Goal: Information Seeking & Learning: Learn about a topic

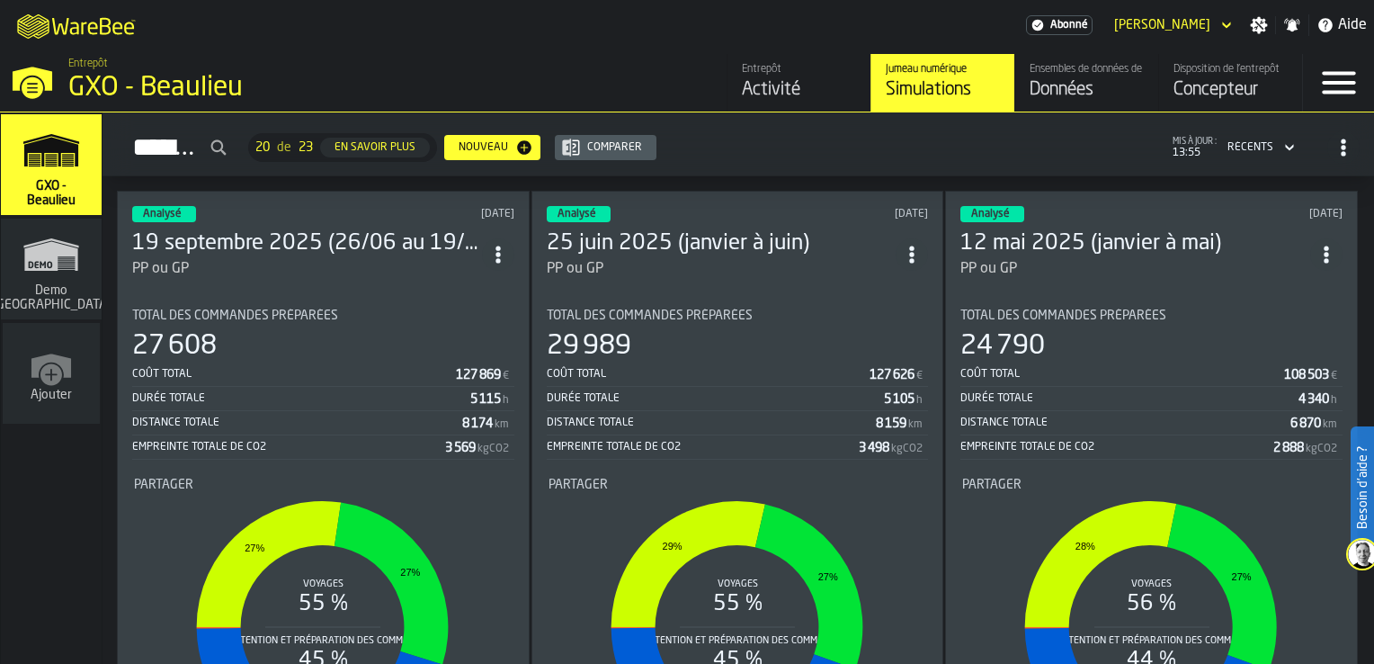
click at [324, 210] on div "Analysé [DATE]" at bounding box center [323, 214] width 382 height 16
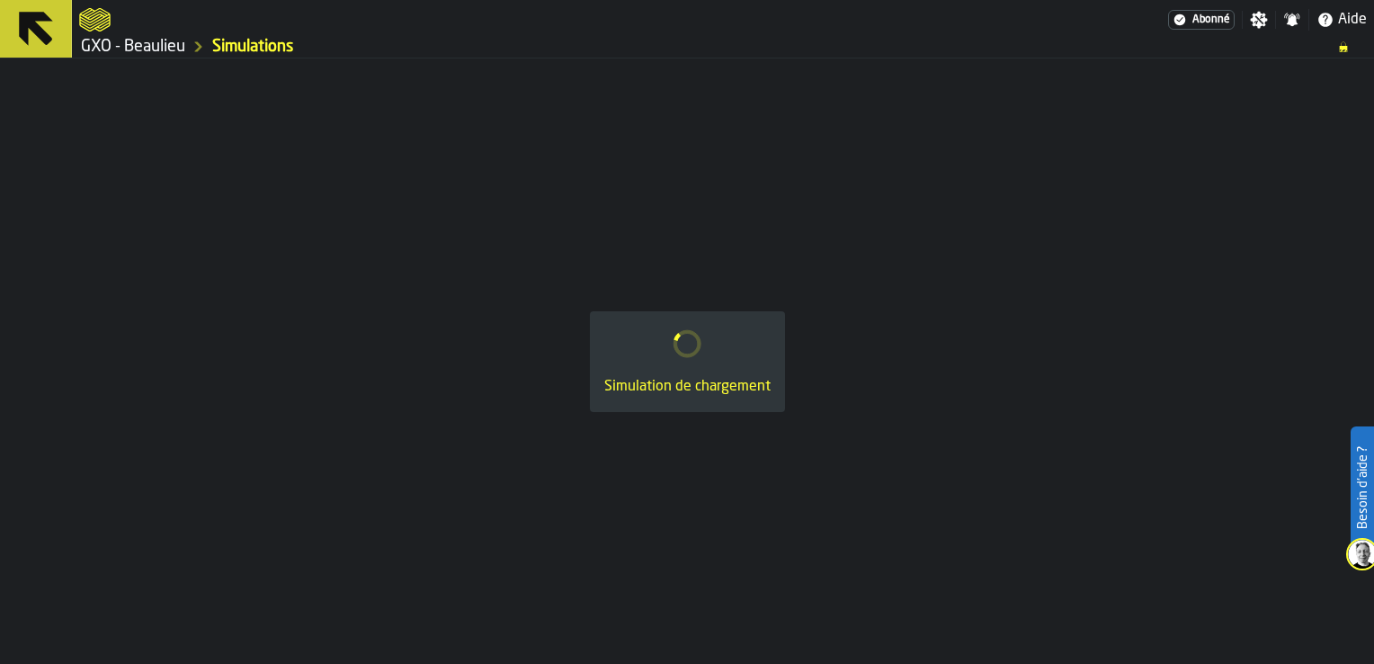
click at [43, 31] on icon at bounding box center [36, 29] width 34 height 34
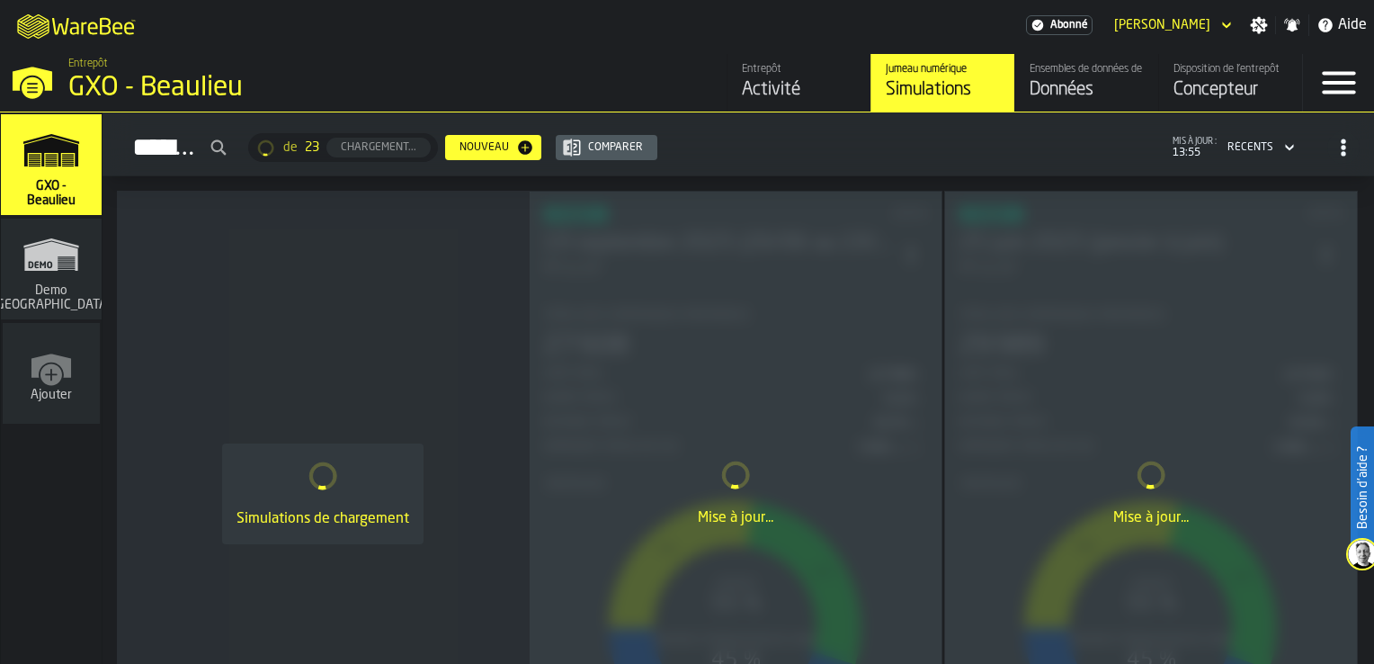
click at [1105, 86] on div "Données" at bounding box center [1087, 89] width 114 height 25
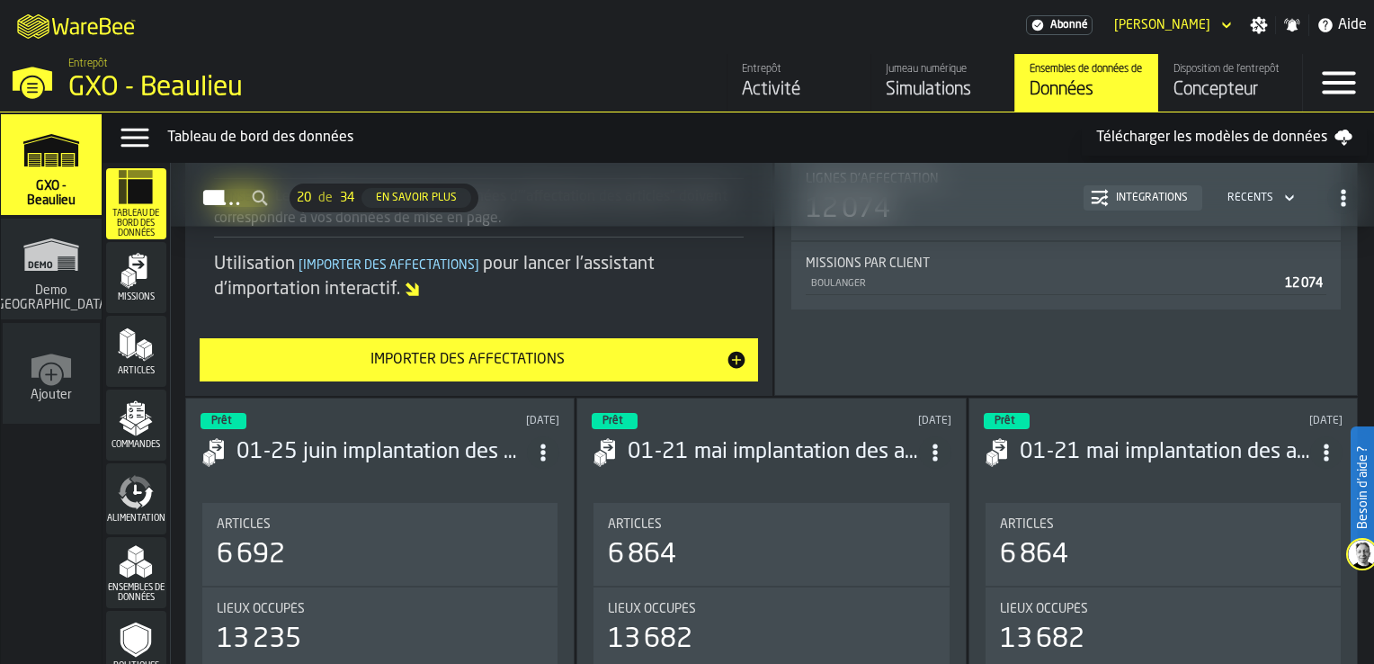
click at [50, 274] on div "link-to-/wh/i/16932755-72b9-4ea4-9c69-3f1f3a500823/simulations" at bounding box center [47, 274] width 101 height 104
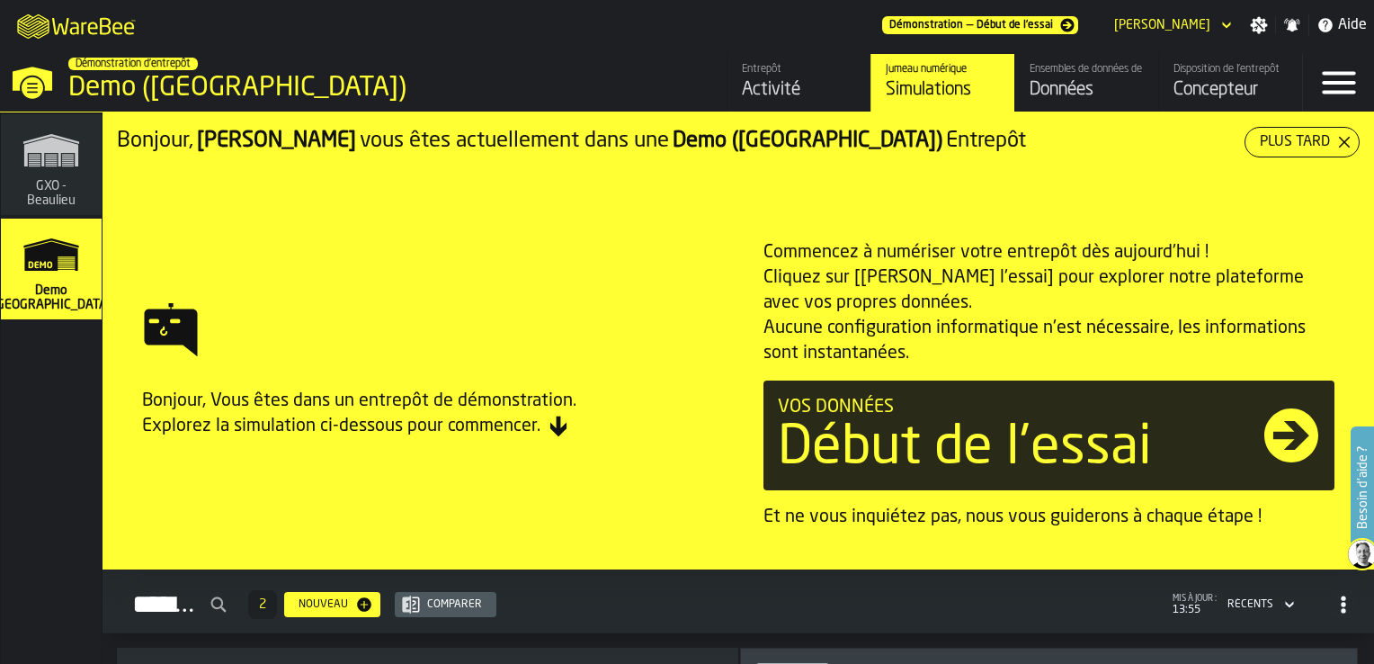
click at [50, 173] on icon "link-to-/wh/i/879171bb-fb62-45b6-858d-60381ae340f0/simulations" at bounding box center [51, 150] width 86 height 58
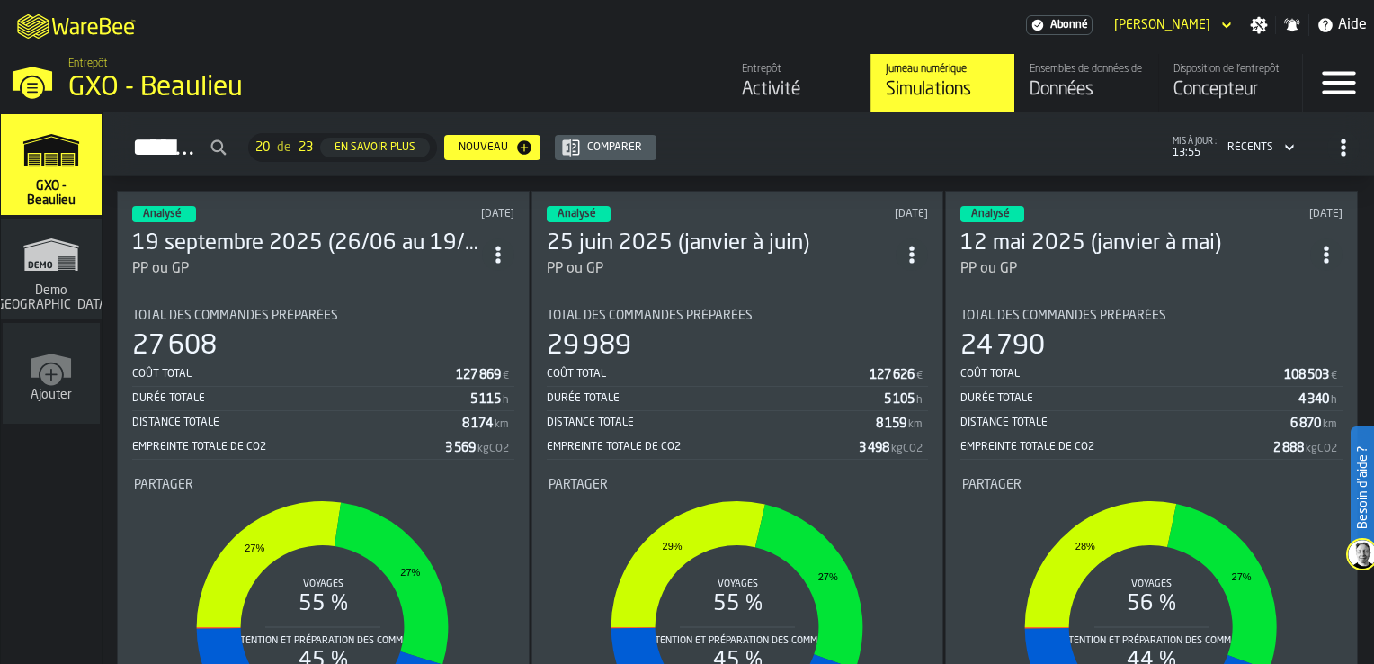
click at [1088, 78] on div "Données" at bounding box center [1087, 89] width 114 height 25
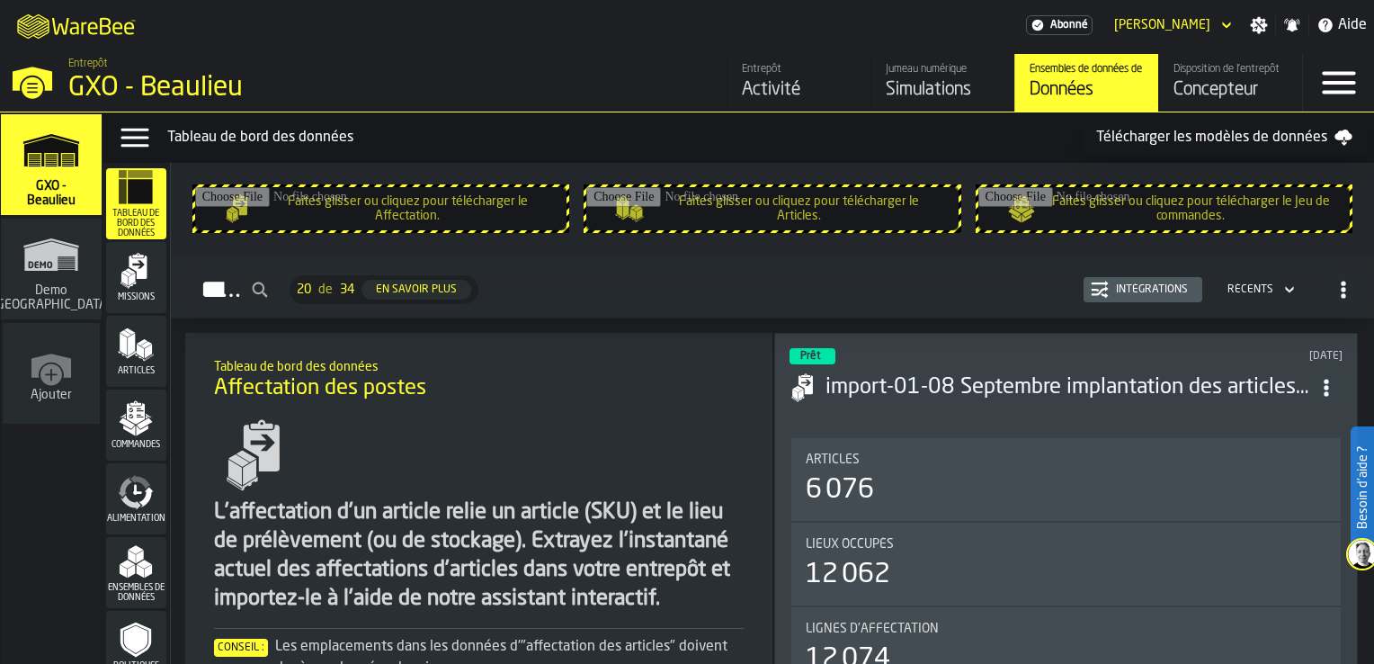
click at [1328, 379] on circle "ItemListCard-DashboardItemContainer" at bounding box center [1326, 381] width 4 height 4
click at [1273, 425] on div "Ouvrir" at bounding box center [1289, 420] width 94 height 22
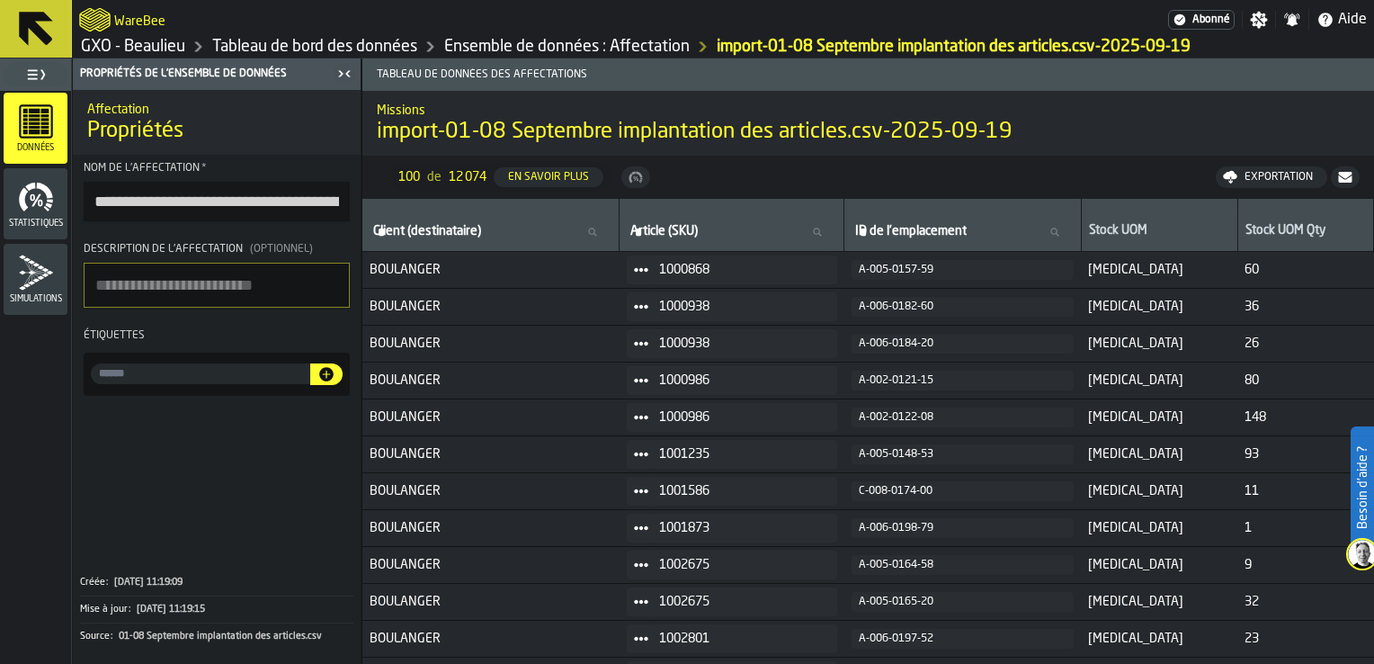
click at [22, 192] on icon "menu Statistiques" at bounding box center [23, 199] width 9 height 24
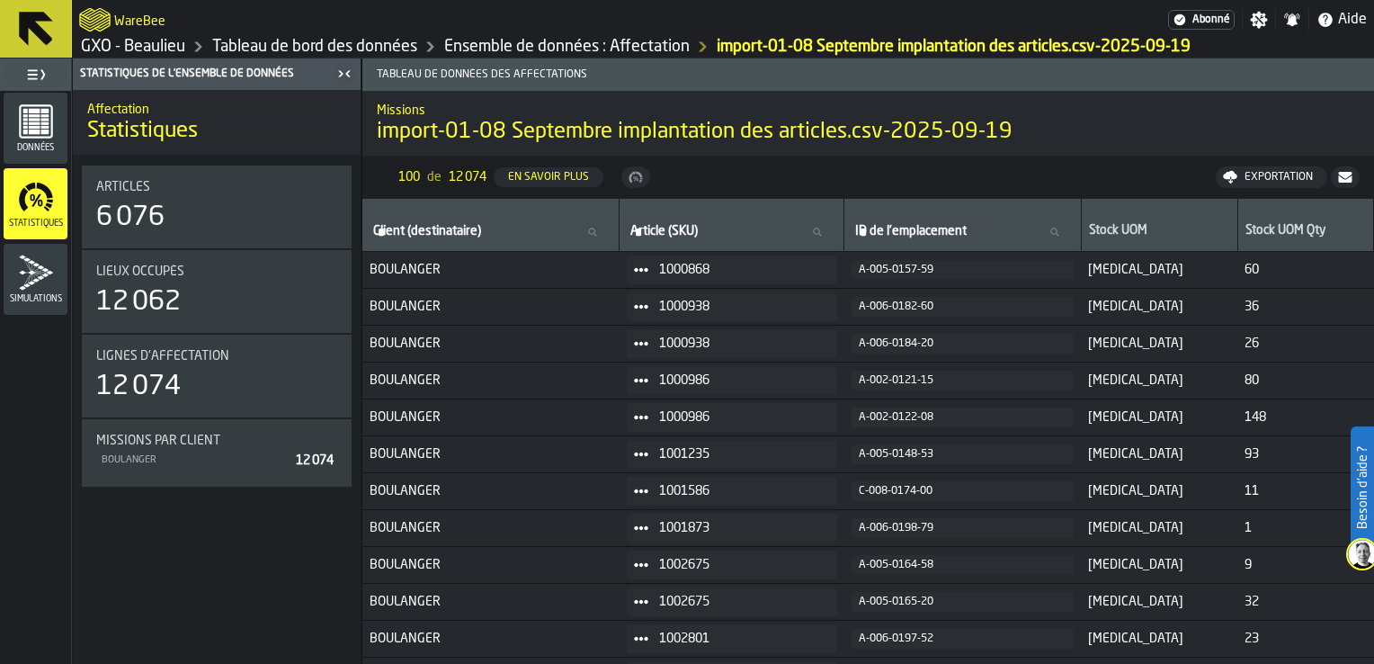
click at [22, 255] on icon "menu Simulations" at bounding box center [36, 272] width 34 height 35
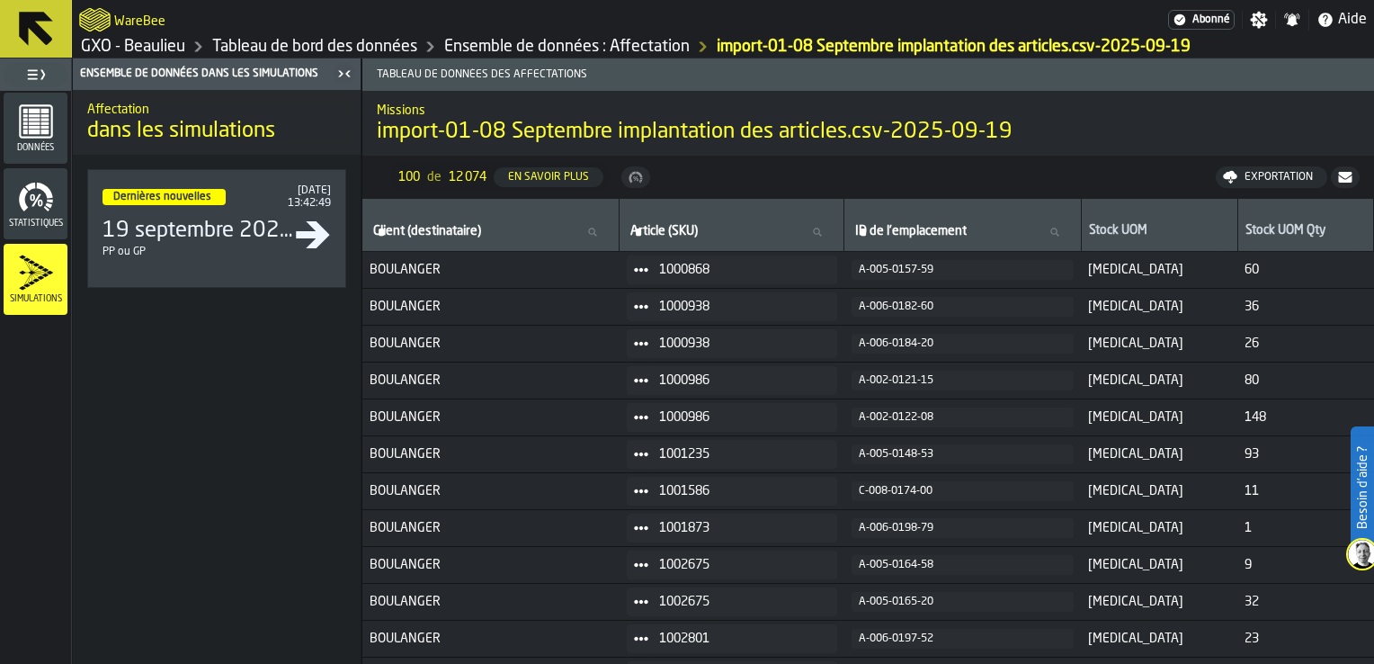
click at [37, 152] on span "Données" at bounding box center [36, 148] width 64 height 10
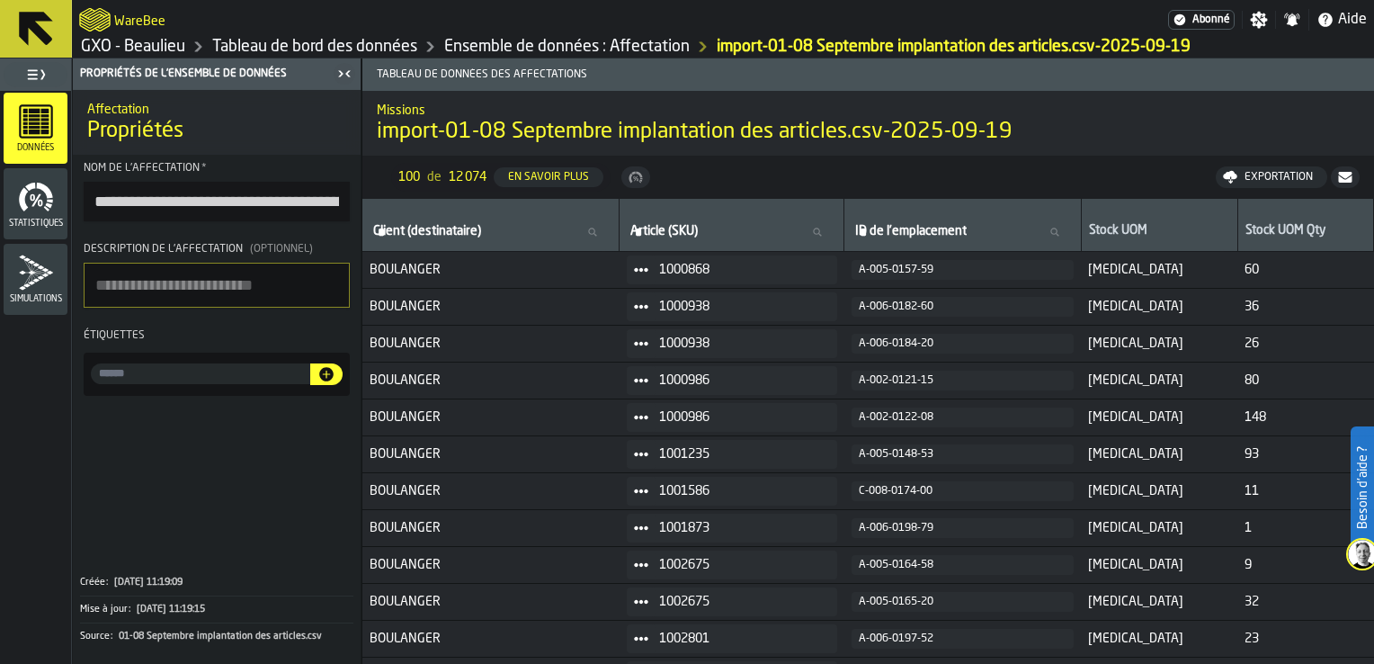
click at [37, 33] on icon at bounding box center [36, 29] width 34 height 34
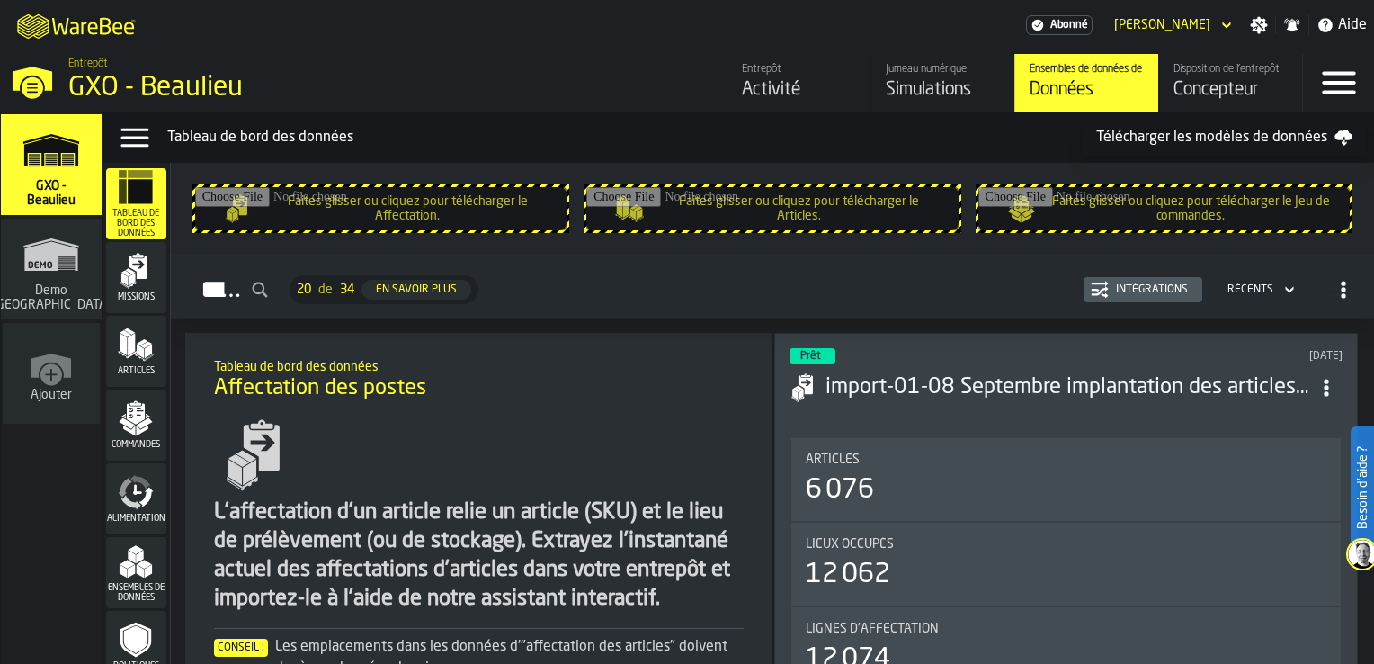
click at [799, 80] on div "Activité" at bounding box center [799, 89] width 114 height 25
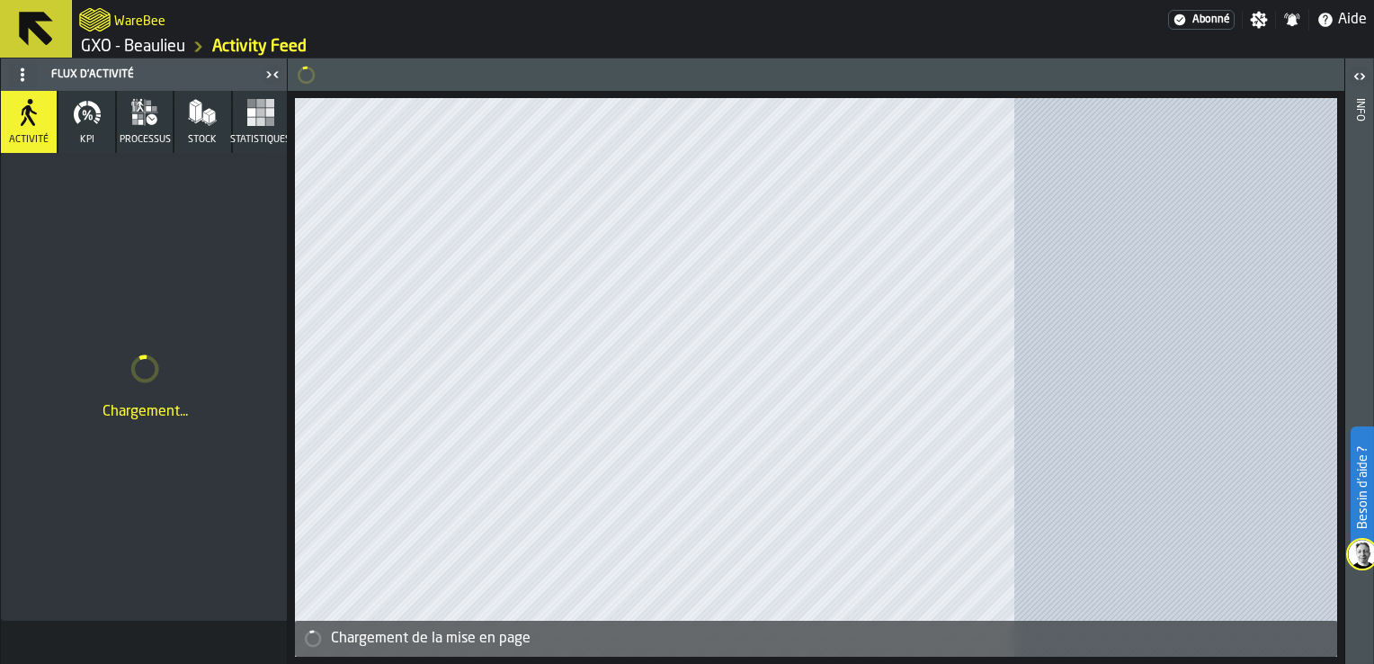
click at [18, 20] on icon at bounding box center [35, 28] width 43 height 43
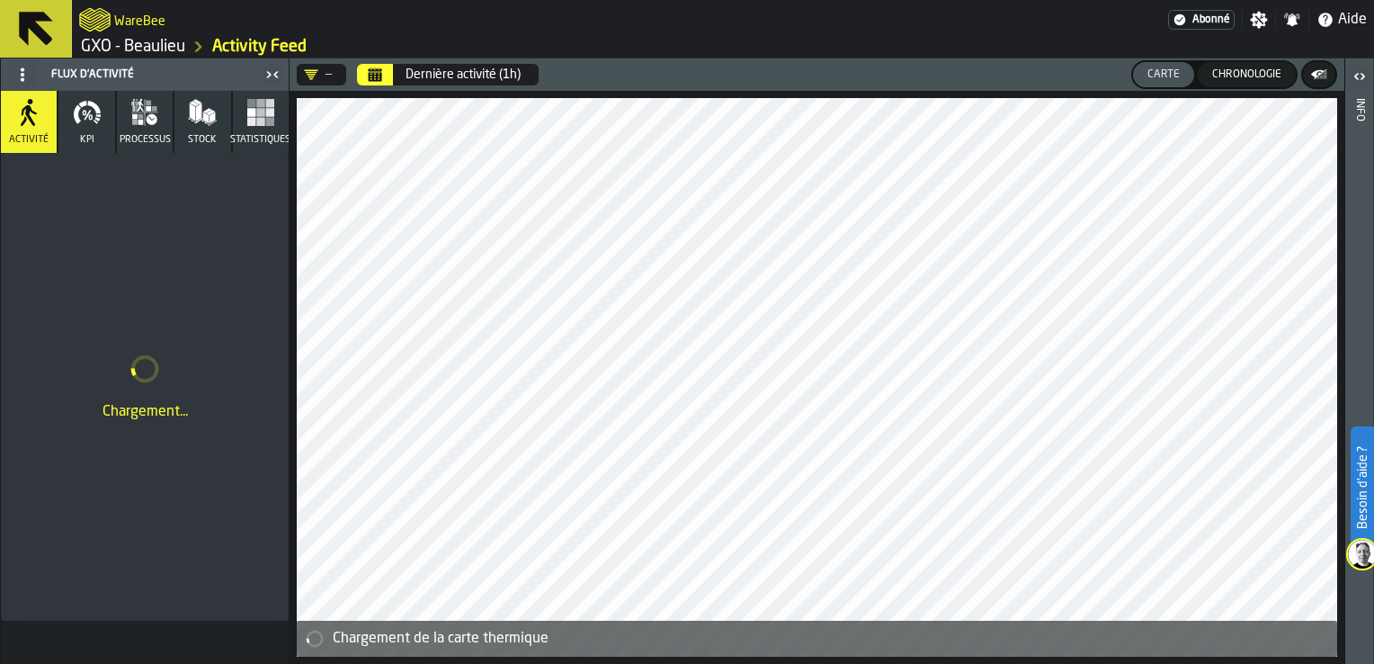
click at [47, 38] on icon at bounding box center [36, 29] width 34 height 34
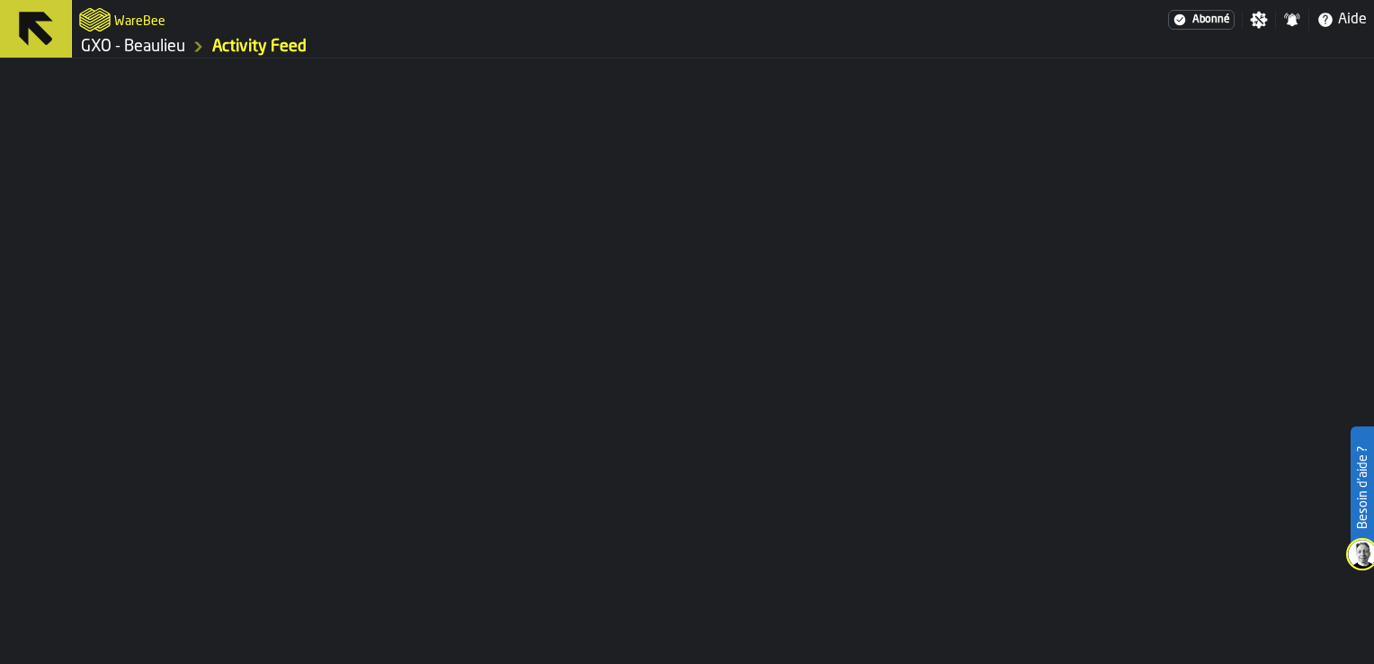
click at [12, 21] on button at bounding box center [36, 29] width 72 height 58
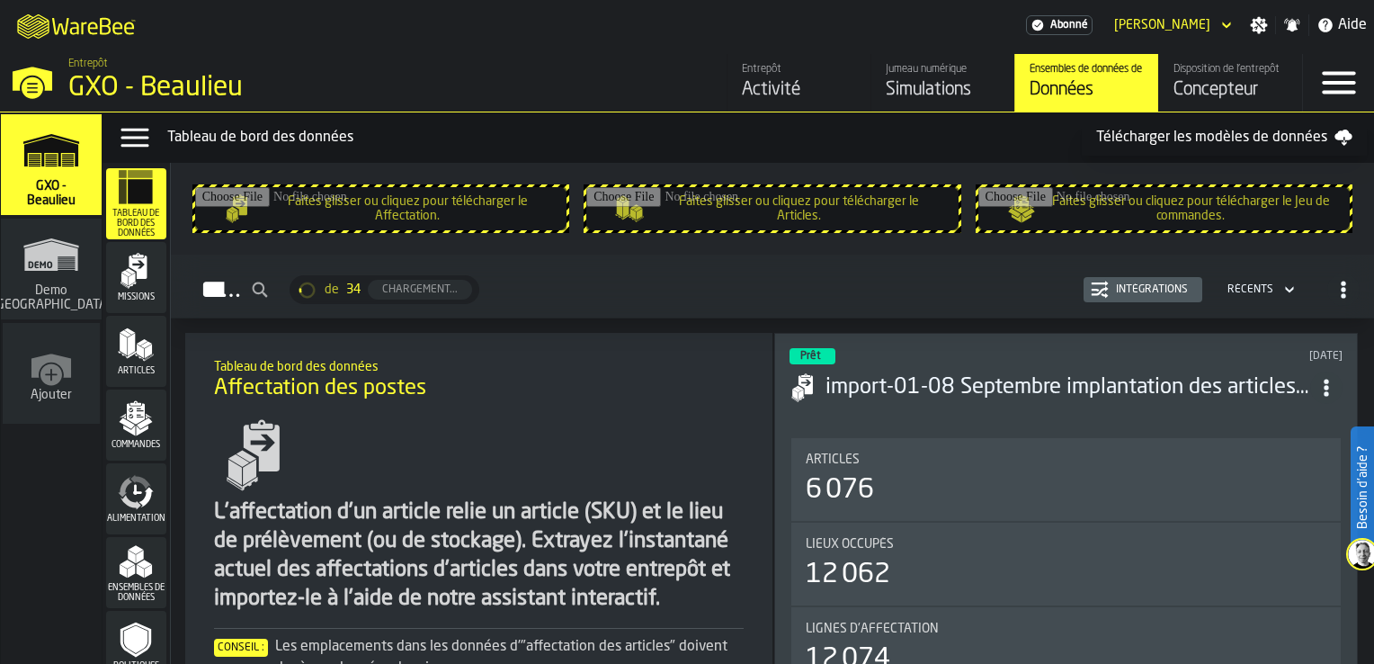
click at [926, 79] on div "Simulations" at bounding box center [943, 89] width 114 height 25
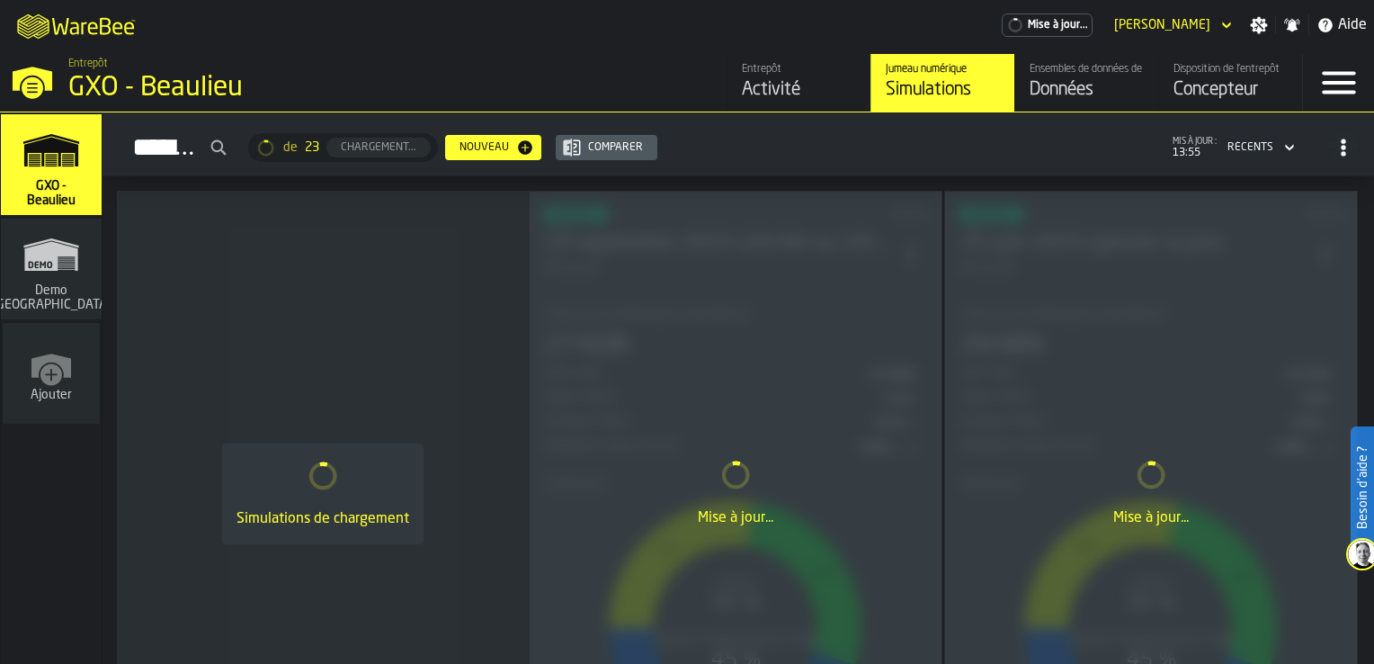
click at [1083, 63] on div "Ensembles de données de l'entrepôt" at bounding box center [1087, 69] width 114 height 13
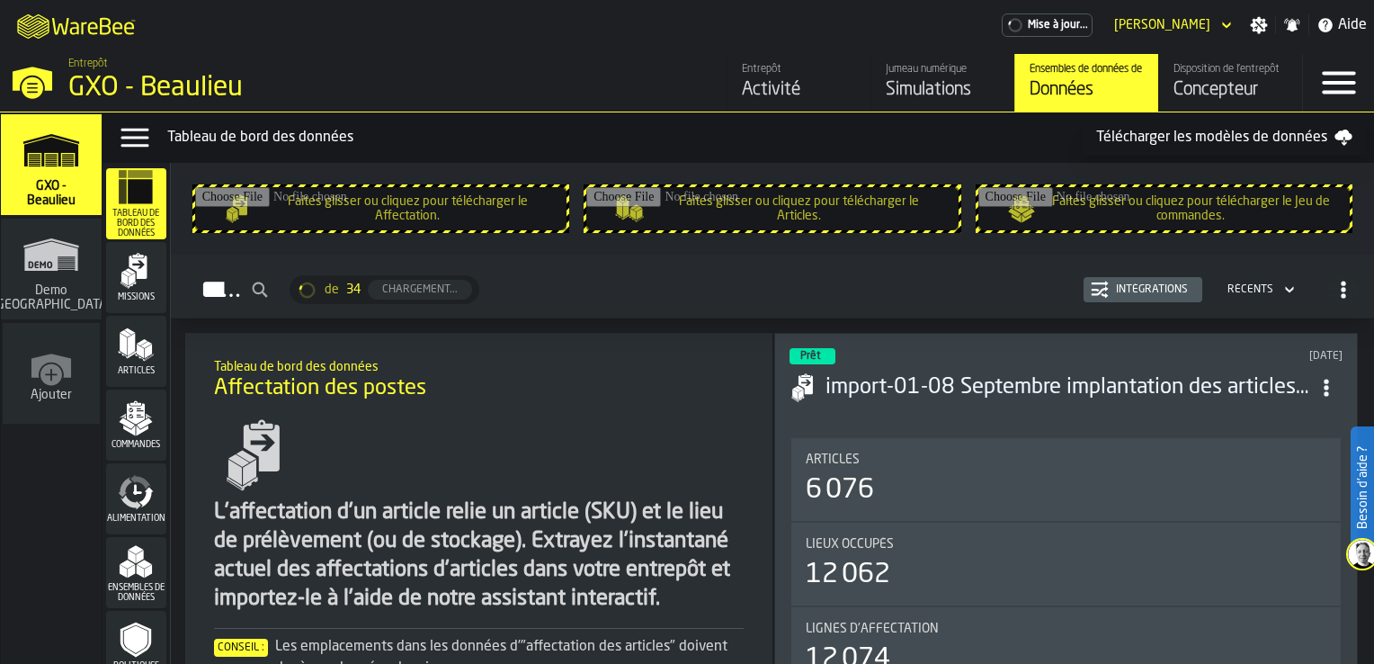
click at [137, 335] on icon "menu Articles" at bounding box center [136, 344] width 36 height 36
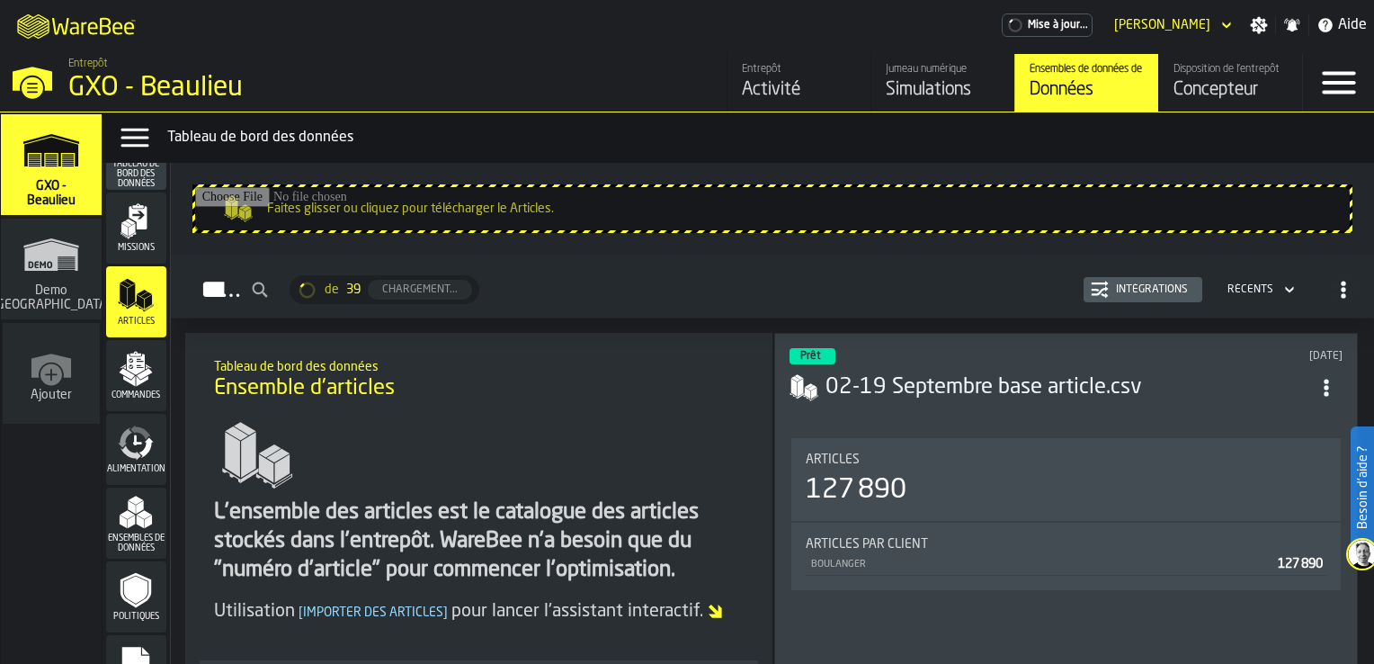
scroll to position [90, 0]
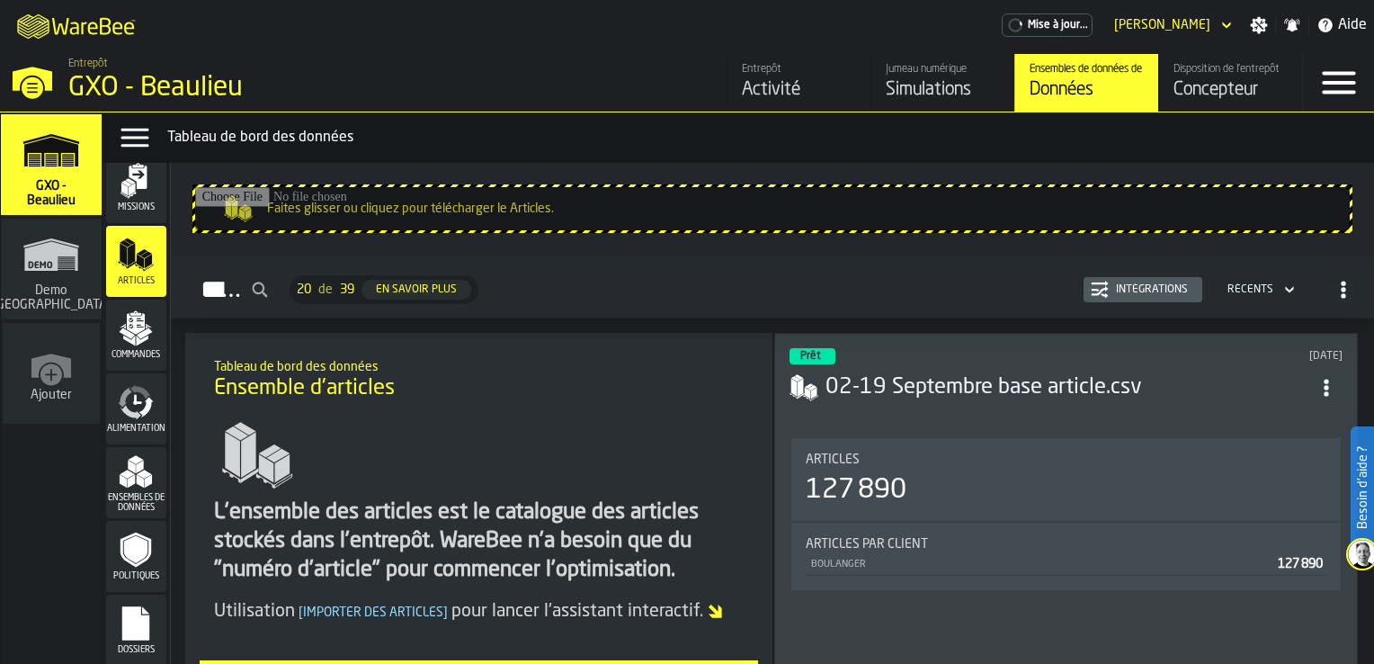
click at [144, 398] on icon "menu Alimentation" at bounding box center [141, 392] width 21 height 14
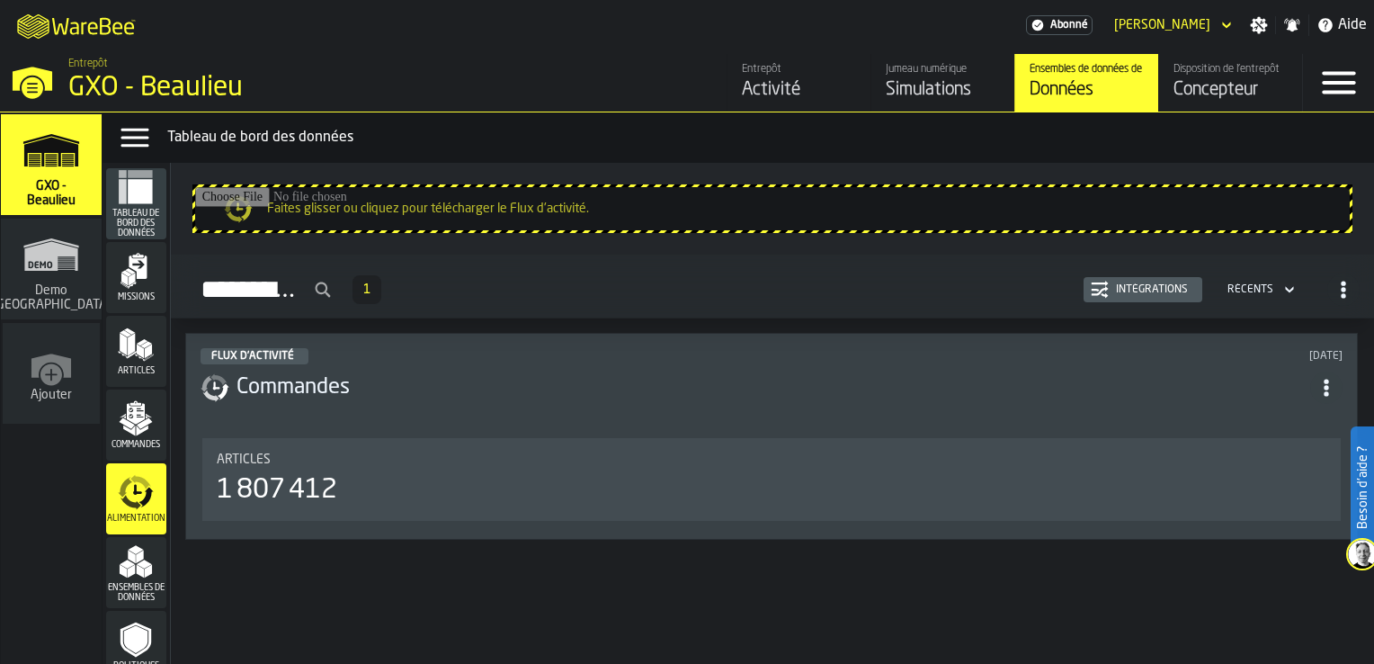
click at [134, 201] on icon "menu Tableau de bord des données" at bounding box center [141, 191] width 24 height 24
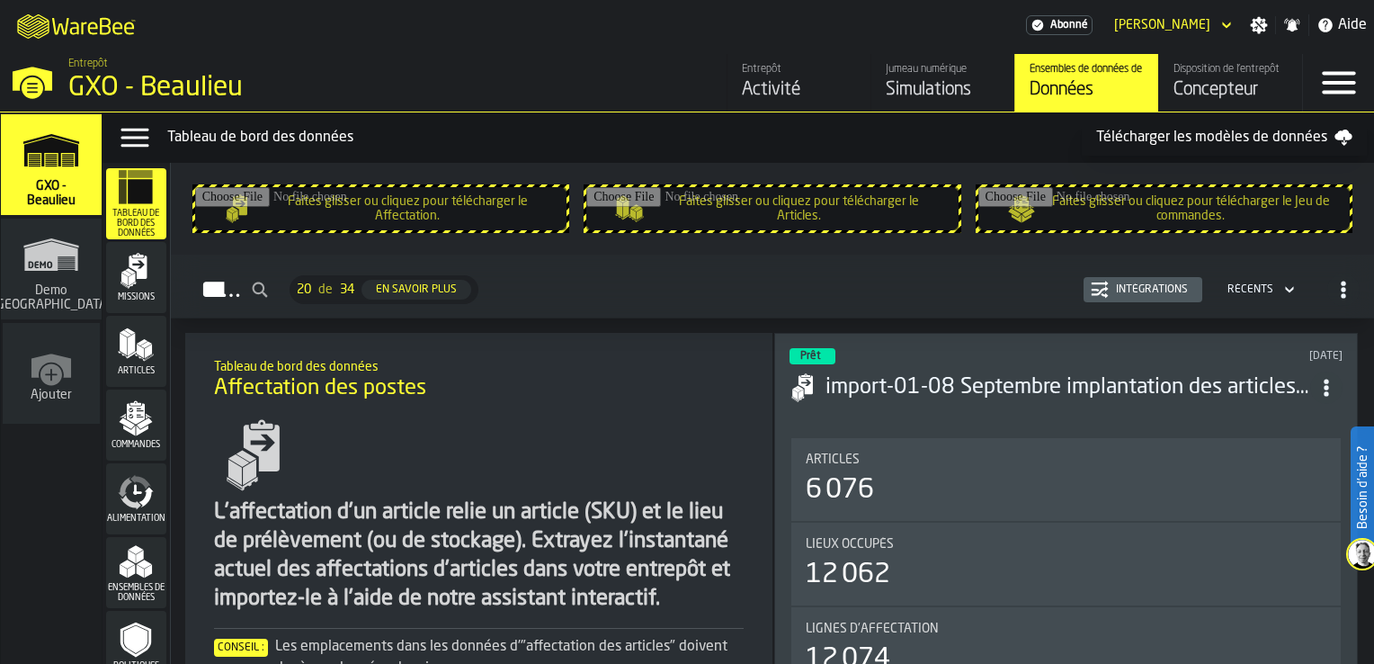
click at [139, 341] on polygon "menu Articles" at bounding box center [142, 342] width 11 height 6
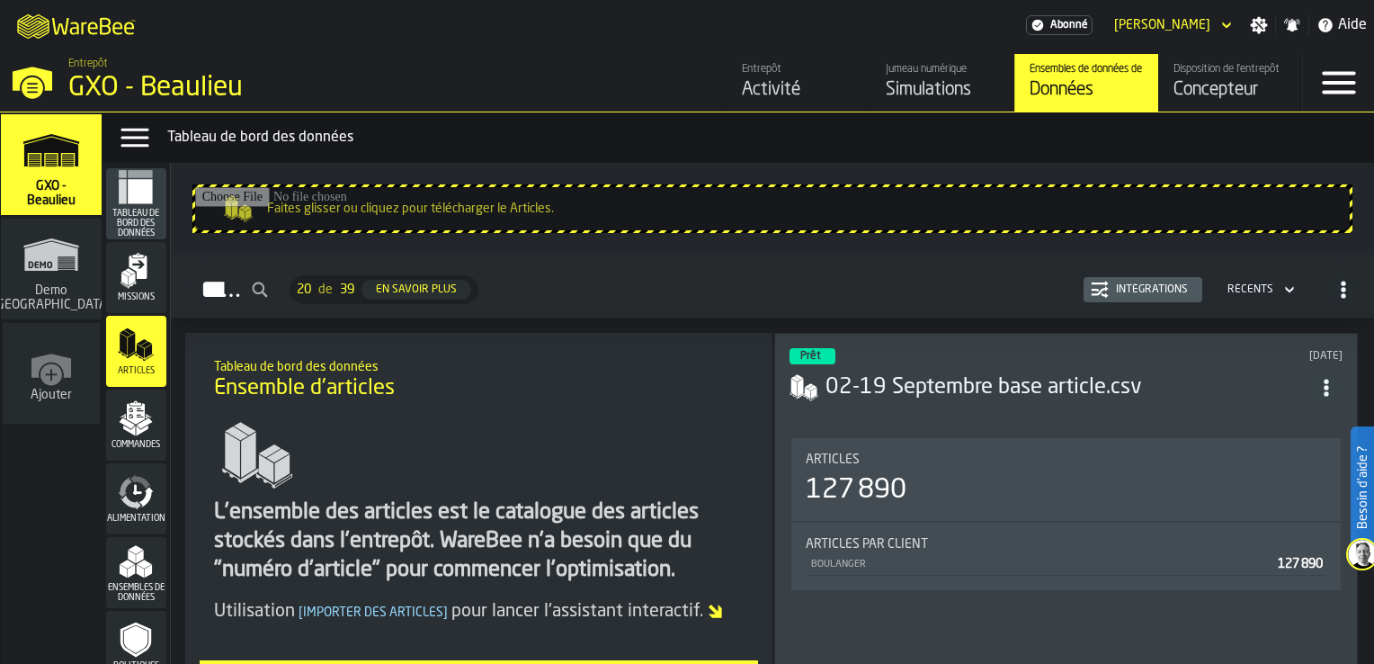
click at [134, 204] on div "Tableau de bord des données" at bounding box center [136, 203] width 60 height 69
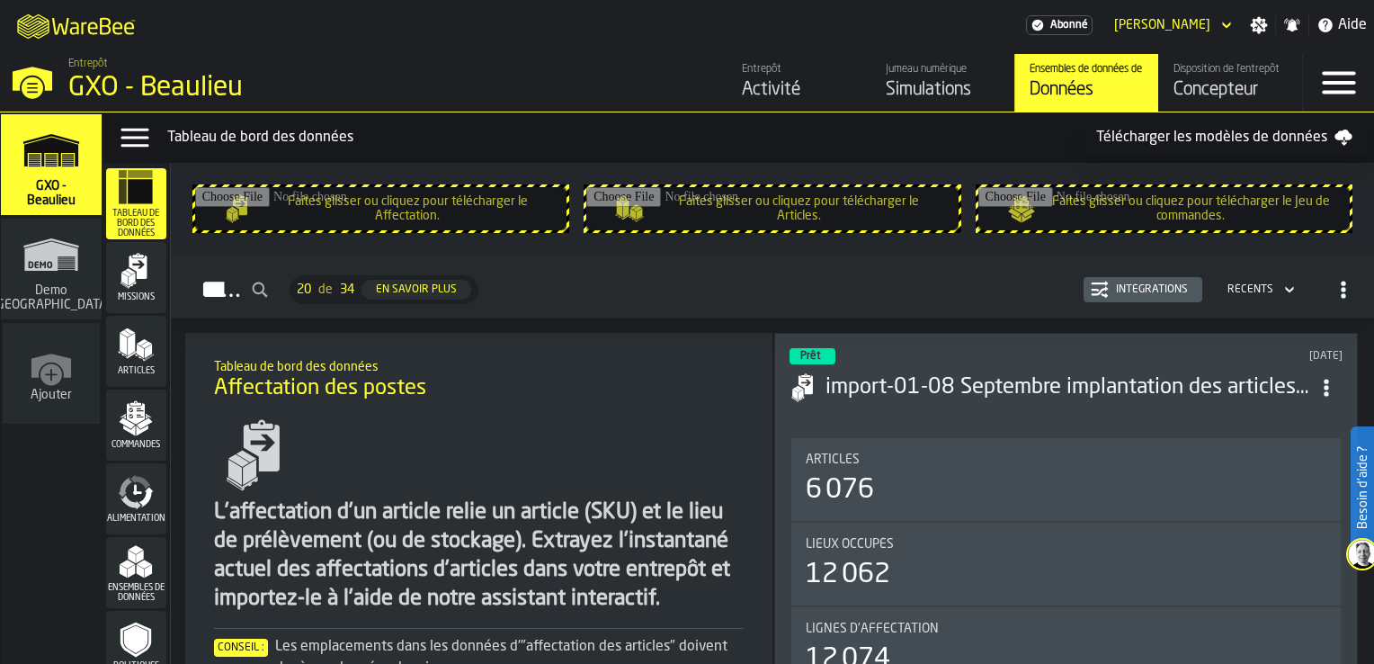
click at [1335, 379] on icon "ItemListCard-DashboardItemContainer" at bounding box center [1327, 388] width 18 height 18
click at [1270, 412] on div "Ouvrir" at bounding box center [1289, 420] width 94 height 22
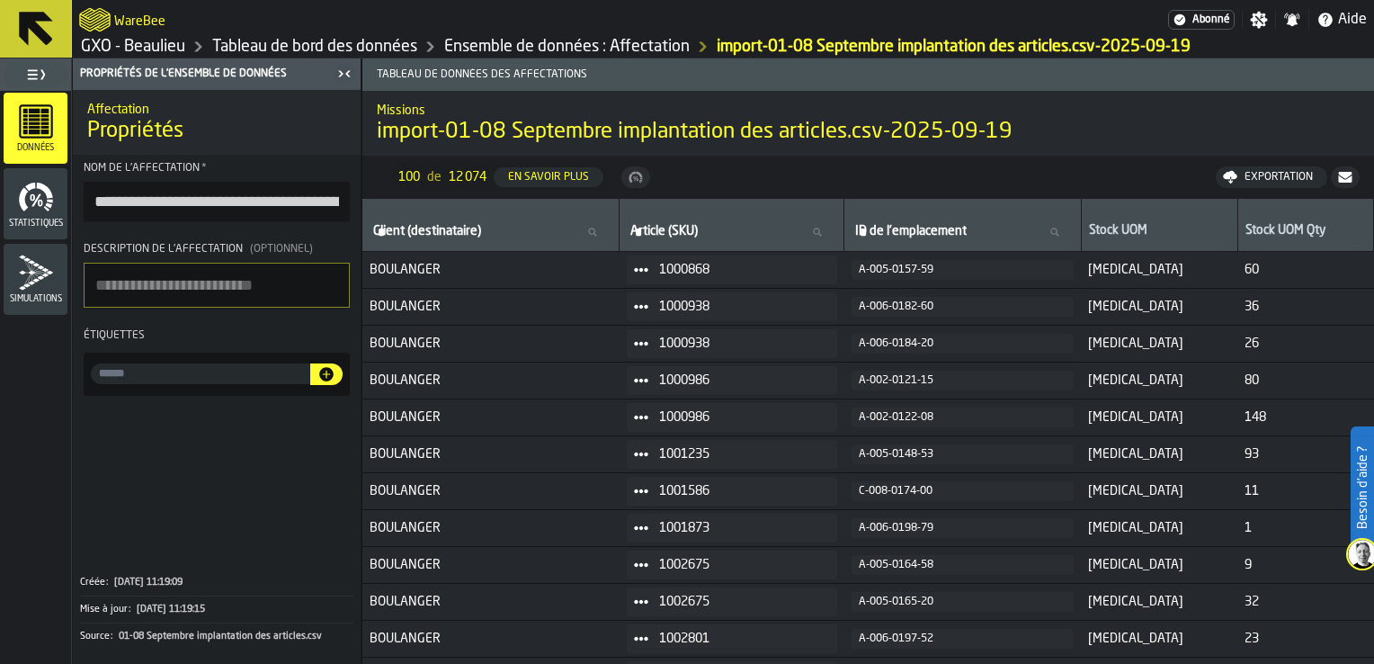
click at [40, 34] on icon at bounding box center [36, 29] width 34 height 34
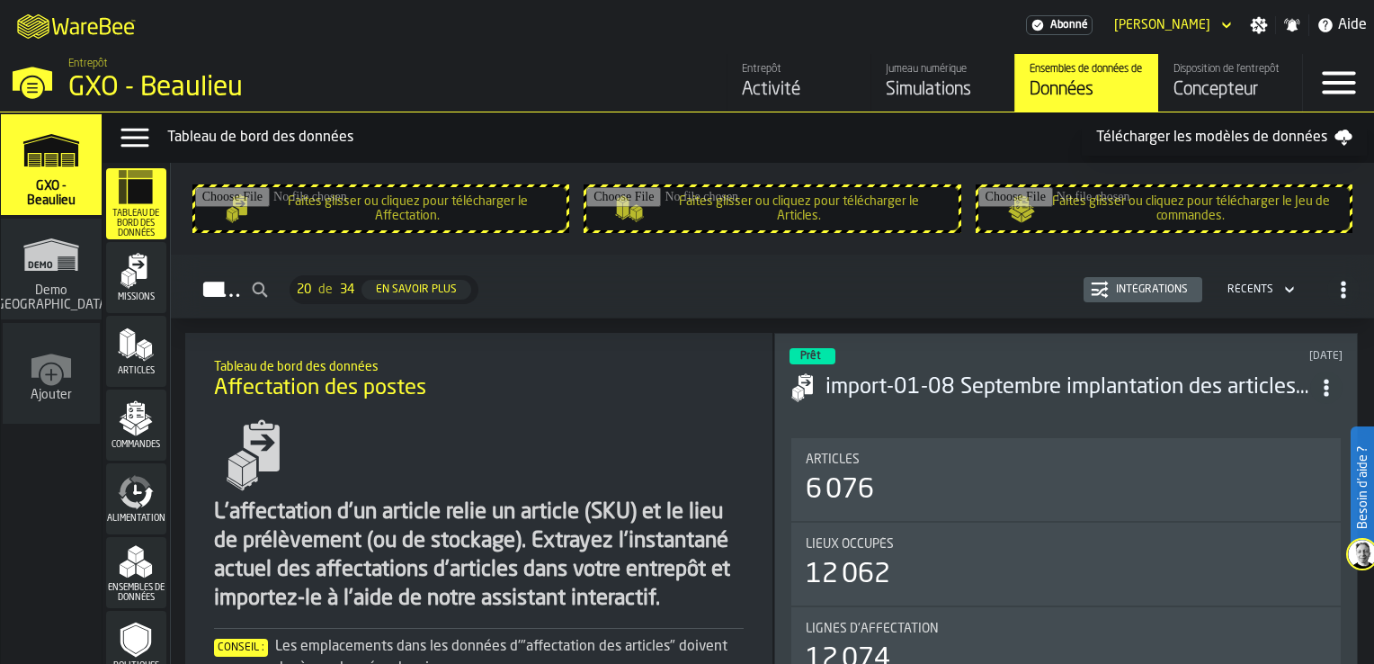
click at [1064, 373] on h3 "import-01-08 Septembre implantation des articles.csv-2025-09-19" at bounding box center [1068, 387] width 485 height 29
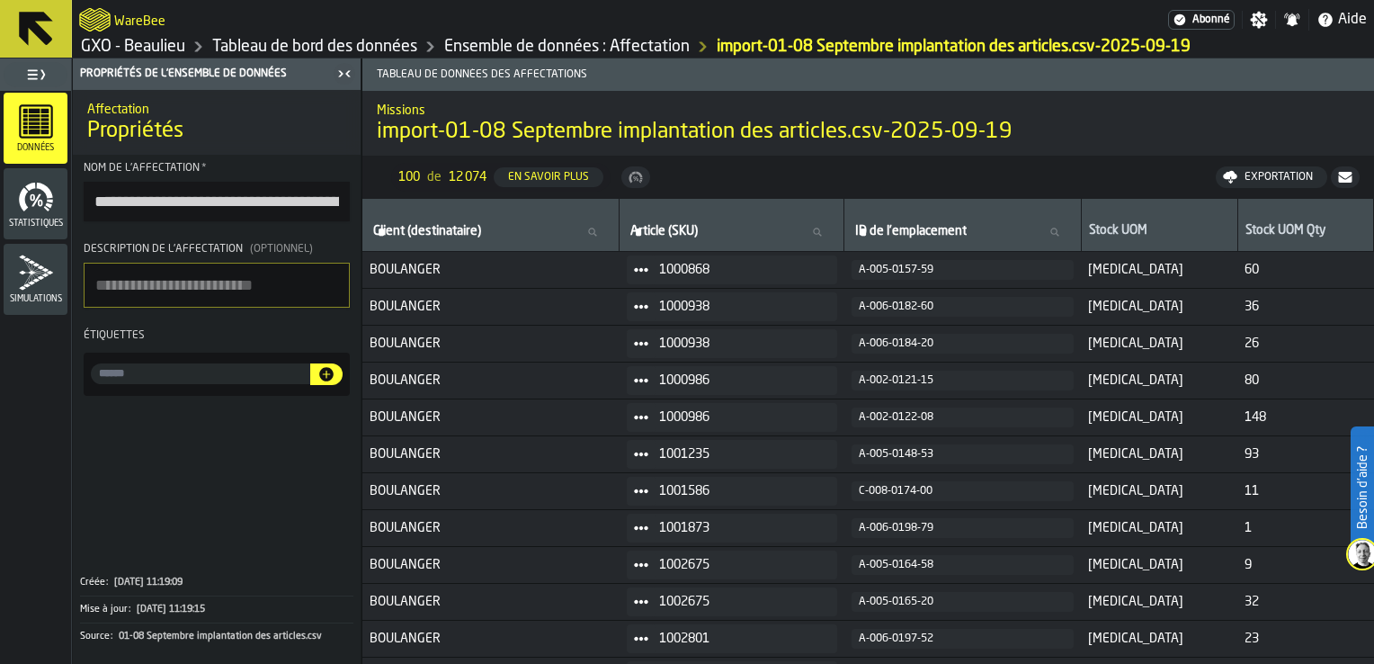
click at [49, 18] on icon at bounding box center [36, 29] width 34 height 34
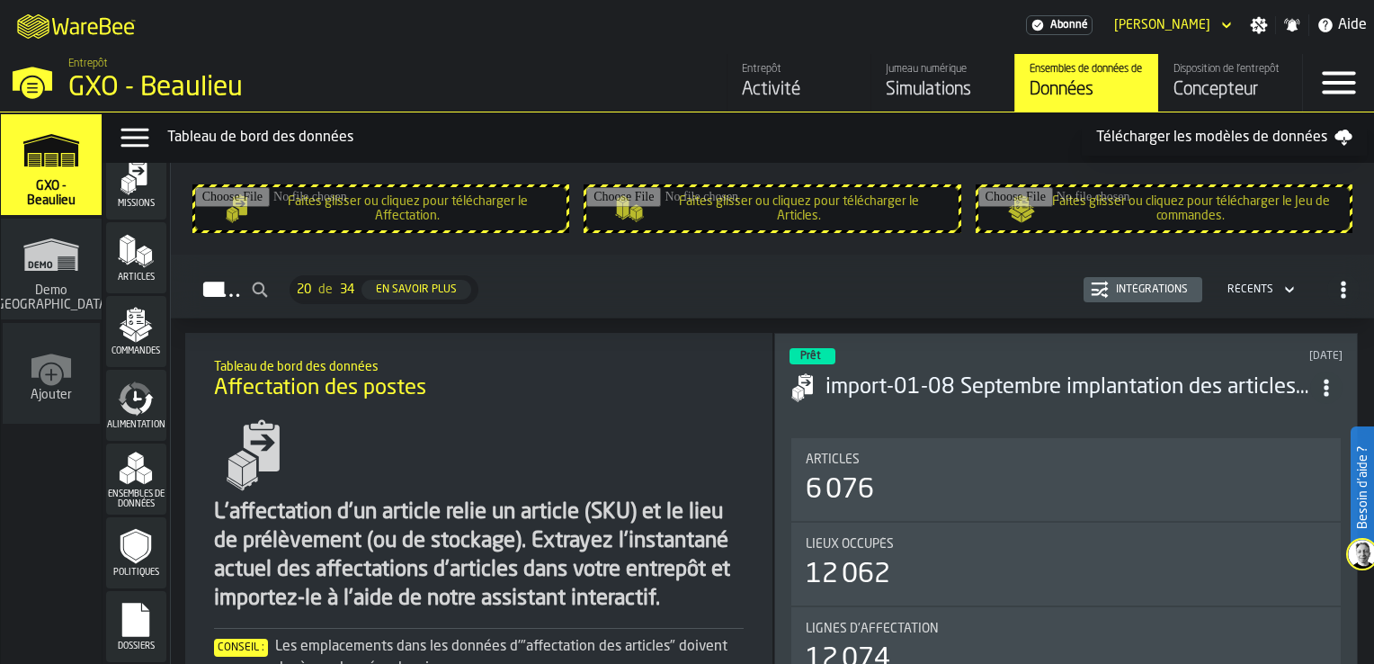
scroll to position [97, 0]
click at [932, 81] on div "Simulations" at bounding box center [943, 89] width 114 height 25
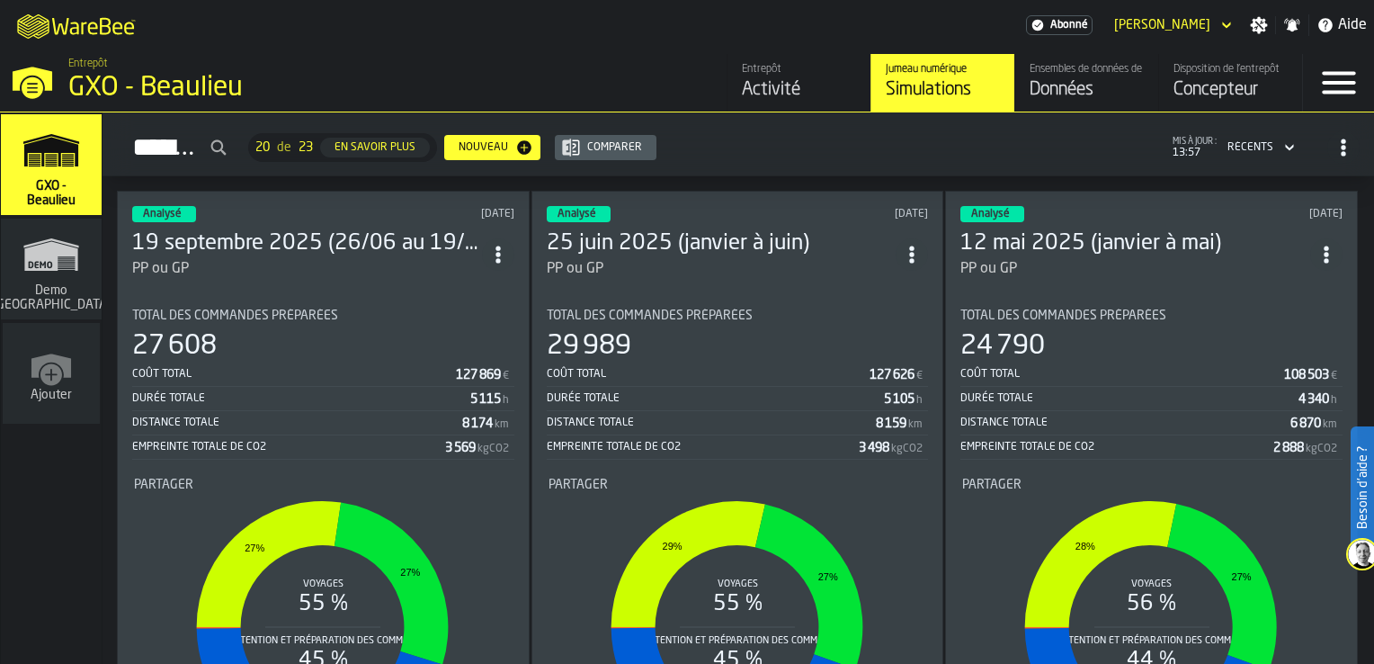
click at [504, 246] on icon "ItemListCard-DashboardItemContainer" at bounding box center [498, 255] width 18 height 18
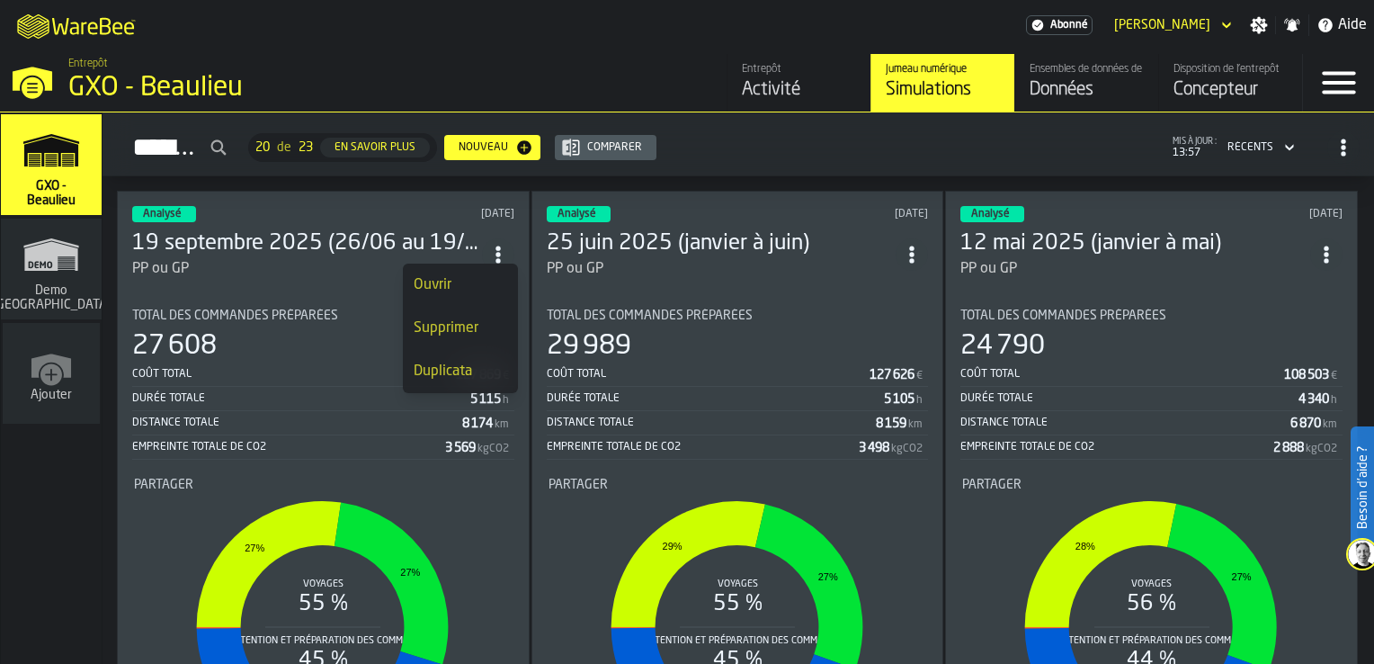
click at [474, 282] on div "Ouvrir" at bounding box center [461, 285] width 94 height 22
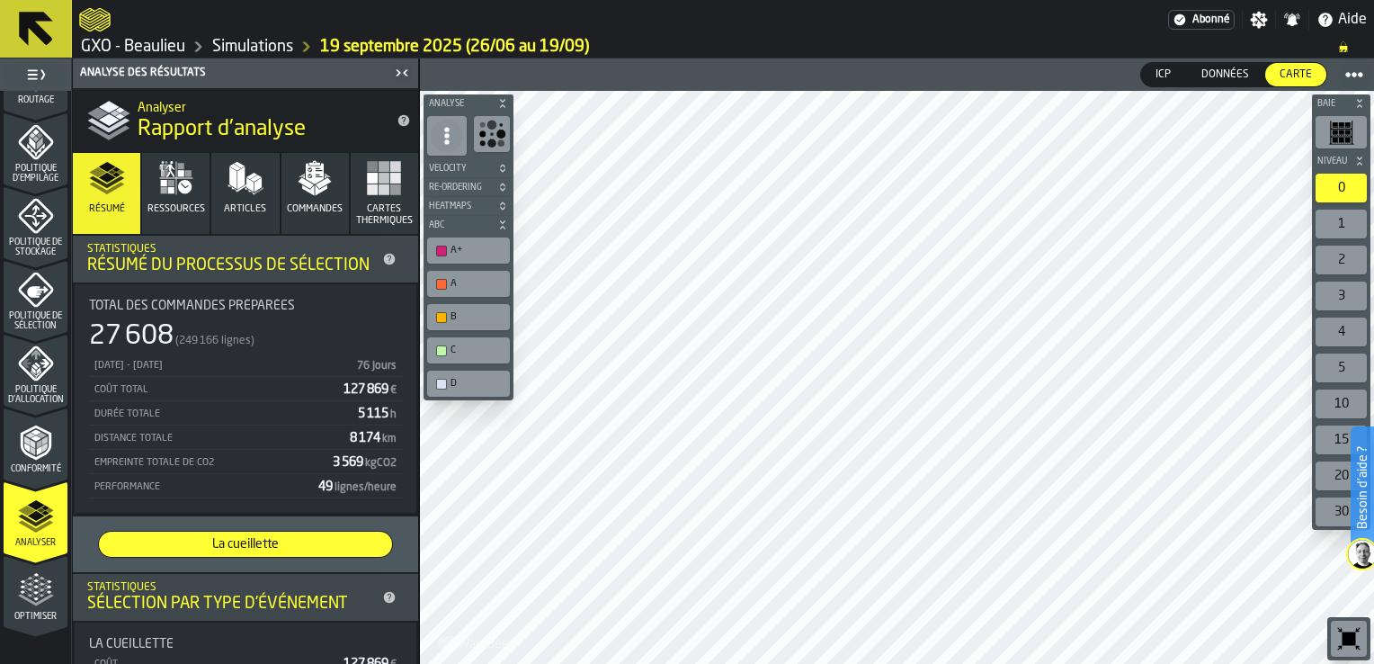
scroll to position [647, 0]
click at [33, 526] on polyline "menu Analyser" at bounding box center [35, 523] width 35 height 13
click at [480, 387] on div "D" at bounding box center [478, 384] width 54 height 12
click at [471, 243] on div "A+" at bounding box center [469, 250] width 76 height 19
click at [470, 275] on div "A" at bounding box center [469, 283] width 76 height 19
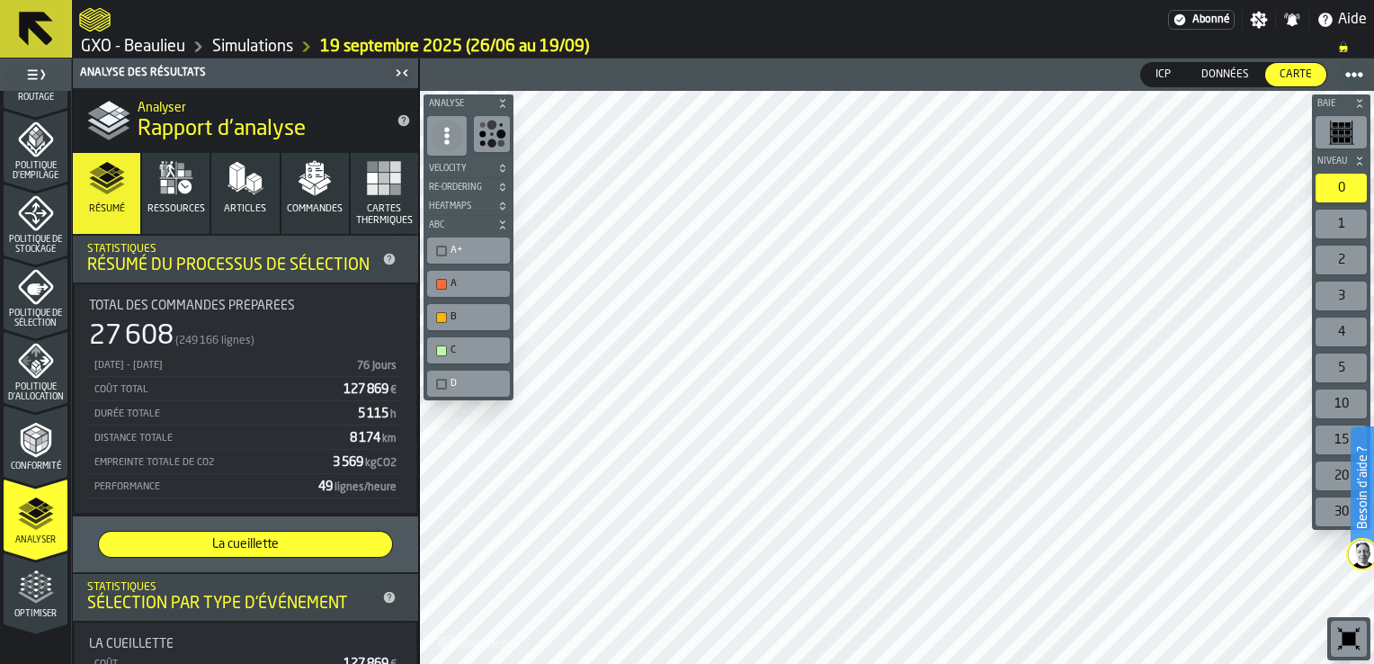
click at [461, 318] on div "B" at bounding box center [478, 317] width 54 height 12
click at [462, 341] on div "C" at bounding box center [469, 350] width 76 height 19
click at [468, 295] on div "A" at bounding box center [468, 284] width 83 height 26
click at [440, 285] on div "button-toolbar-undefined" at bounding box center [441, 284] width 11 height 11
click at [451, 380] on div "D" at bounding box center [478, 384] width 54 height 12
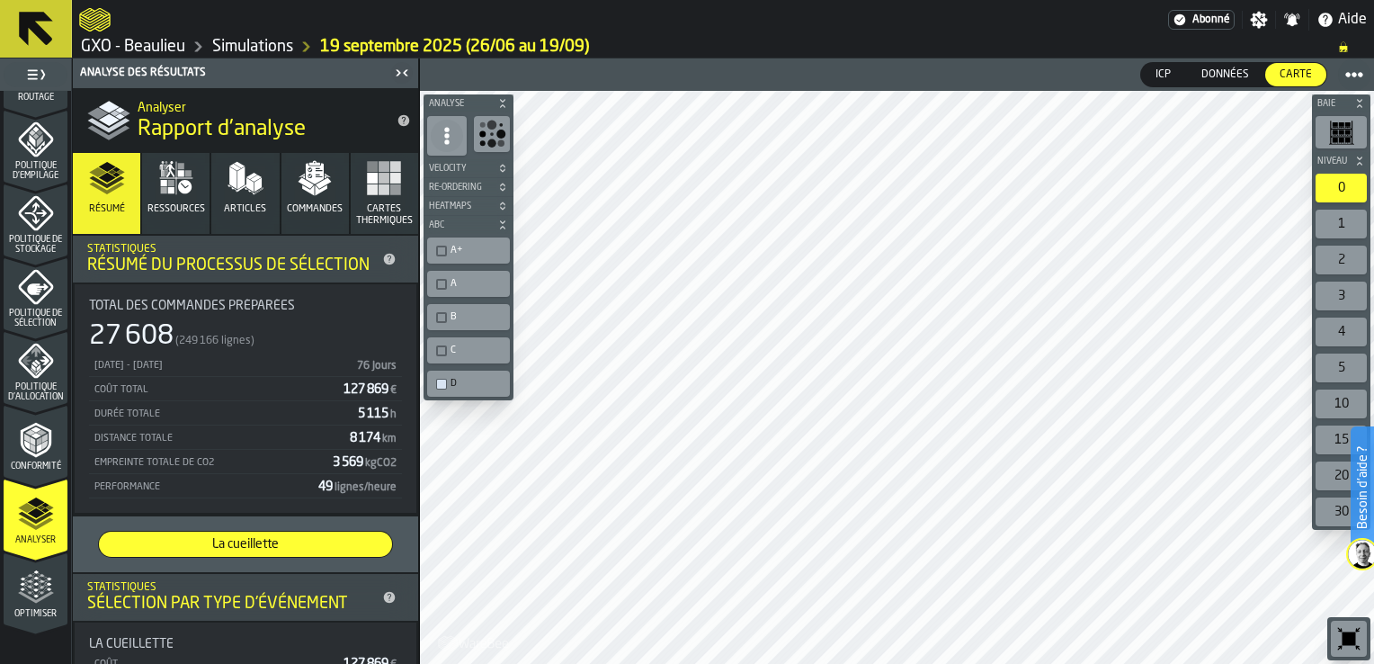
click at [434, 349] on div "C" at bounding box center [469, 350] width 76 height 19
click at [442, 387] on div "button-toolbar-undefined" at bounding box center [441, 384] width 11 height 11
